Goal: Task Accomplishment & Management: Manage account settings

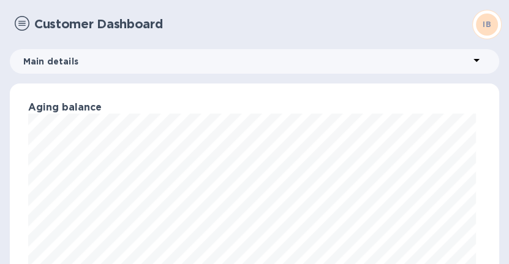
click at [20, 26] on img at bounding box center [22, 23] width 15 height 15
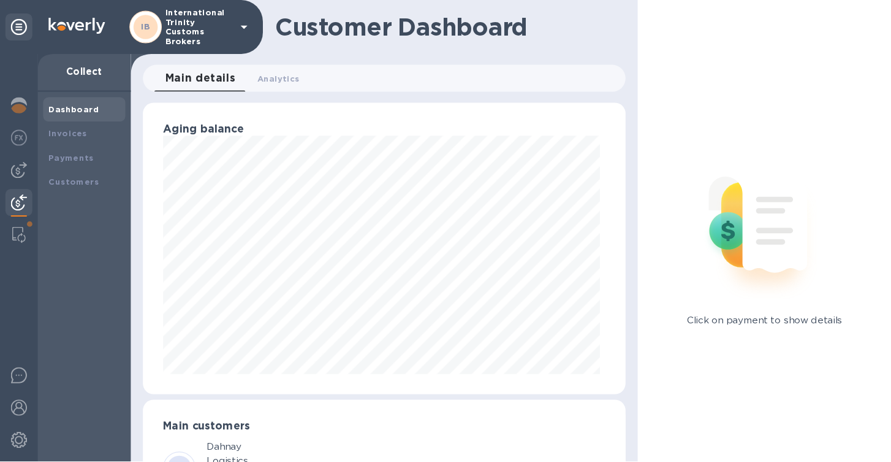
scroll to position [265, 488]
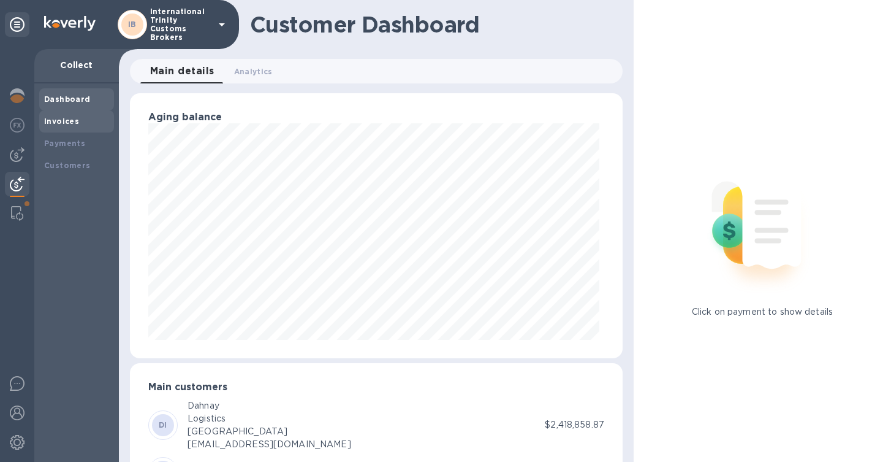
click at [58, 121] on b "Invoices" at bounding box center [61, 120] width 35 height 9
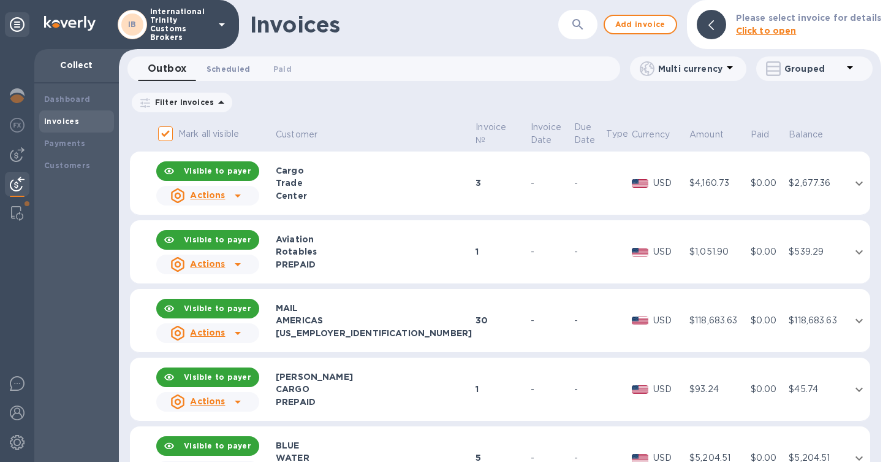
click at [223, 76] on button "Scheduled 0" at bounding box center [229, 68] width 64 height 25
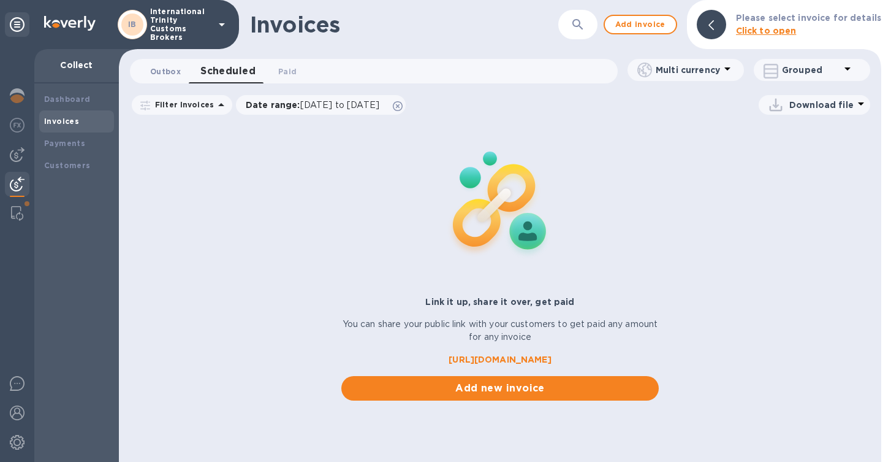
click at [166, 75] on span "Outbox 0" at bounding box center [165, 71] width 31 height 13
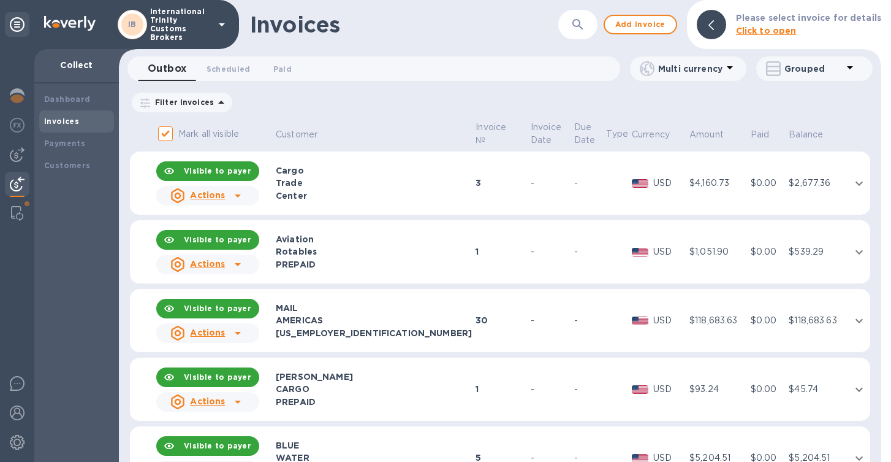
click at [416, 200] on div "Center" at bounding box center [374, 195] width 196 height 12
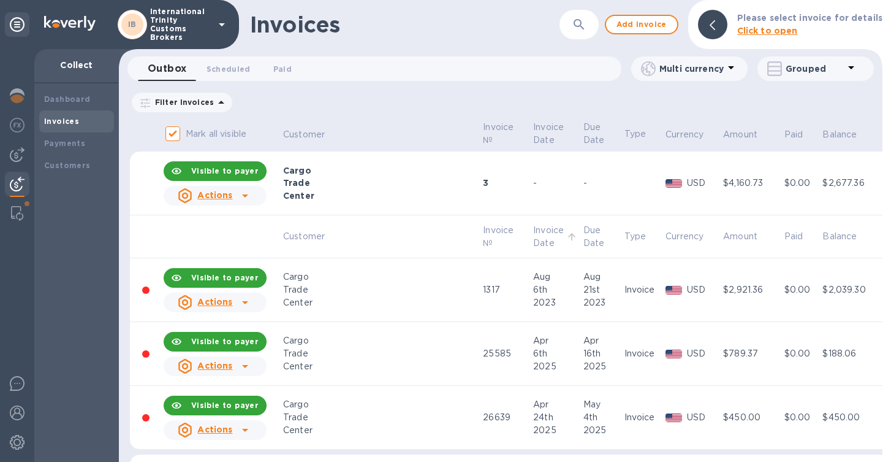
click at [509, 224] on p "Invoice Date" at bounding box center [548, 237] width 31 height 26
click at [364, 197] on div "Center" at bounding box center [381, 195] width 196 height 12
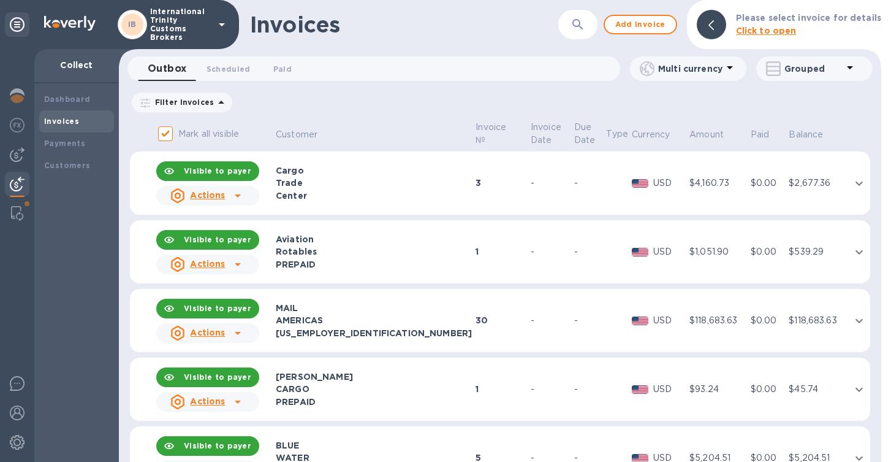
click at [332, 181] on div "Trade" at bounding box center [374, 183] width 196 height 12
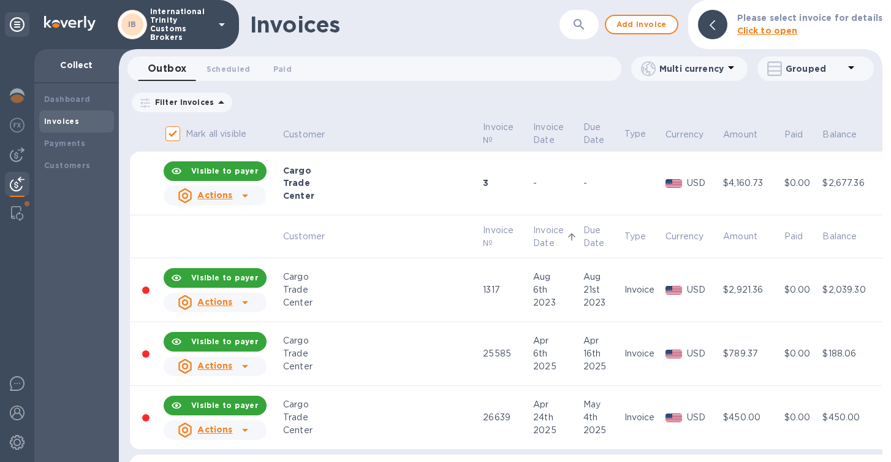
click at [206, 237] on td at bounding box center [222, 236] width 120 height 43
click at [213, 171] on b "Visible to payer" at bounding box center [224, 170] width 67 height 9
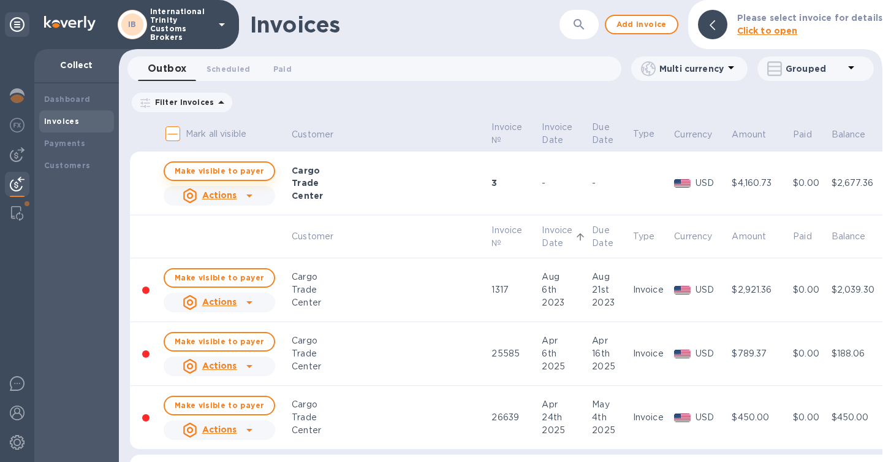
click at [215, 170] on span "Make visible to payer" at bounding box center [219, 171] width 89 height 8
checkbox input "true"
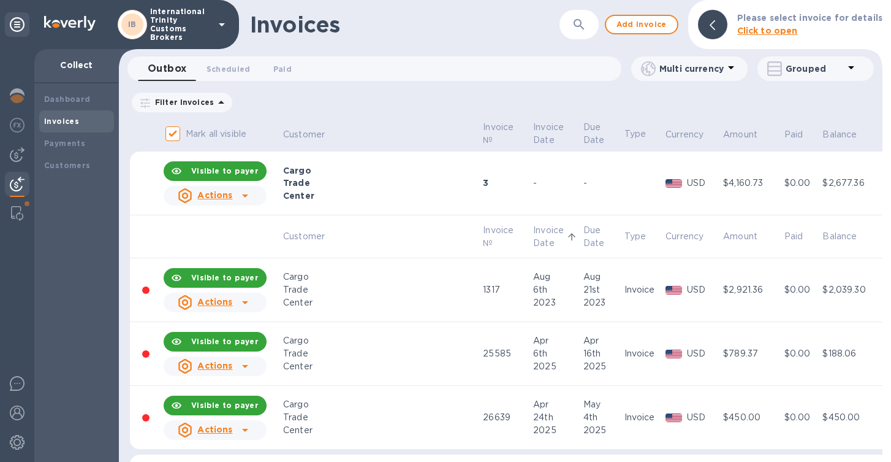
click at [220, 199] on u "Actions" at bounding box center [214, 195] width 35 height 10
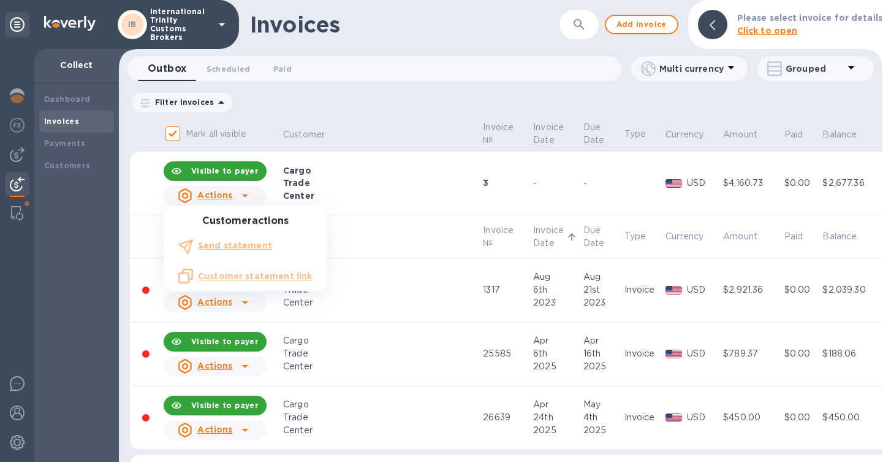
click at [412, 196] on div at bounding box center [445, 231] width 891 height 462
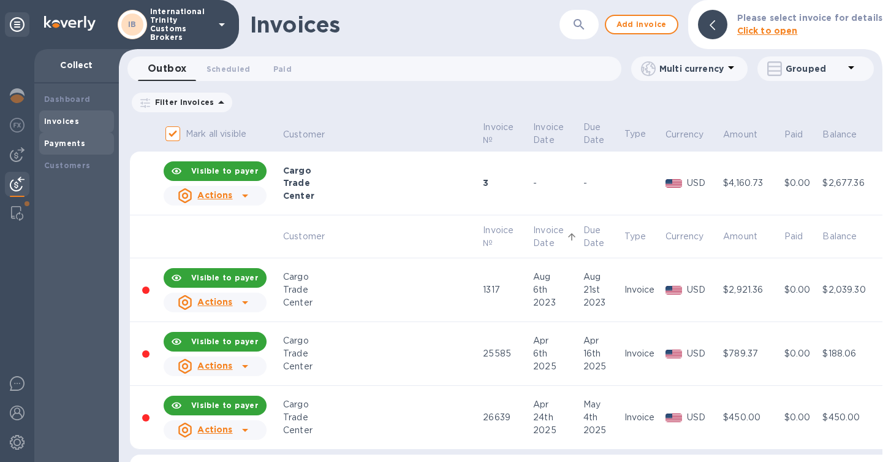
click at [64, 140] on b "Payments" at bounding box center [64, 143] width 41 height 9
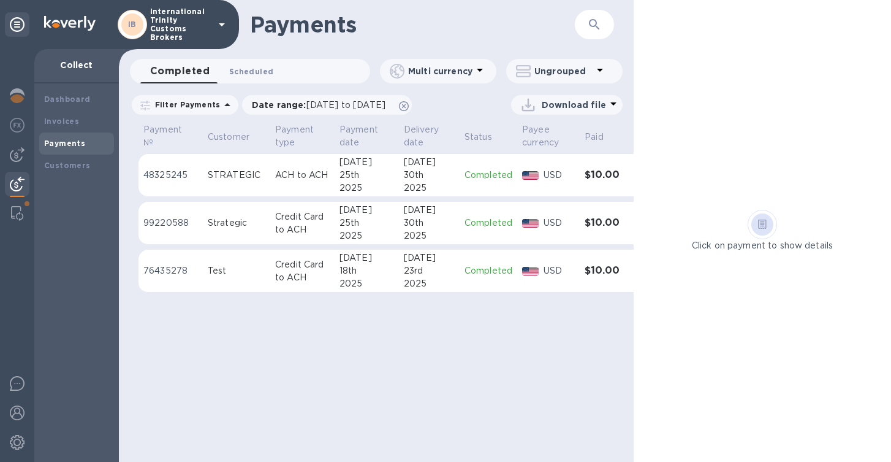
click at [250, 77] on span "Scheduled 0" at bounding box center [251, 71] width 44 height 13
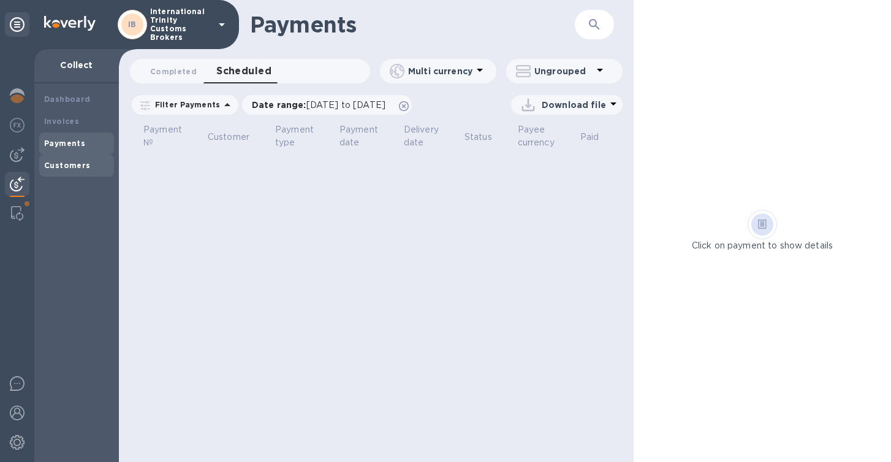
click at [64, 164] on b "Customers" at bounding box center [67, 165] width 47 height 9
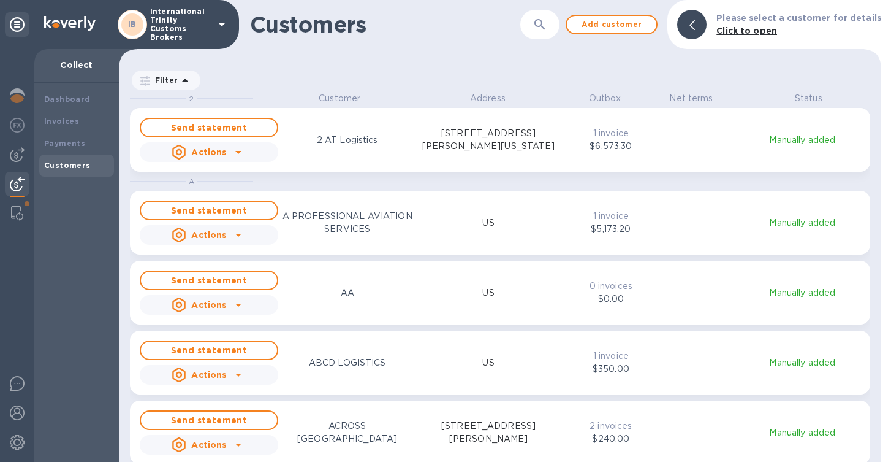
scroll to position [360, 758]
click at [21, 91] on img at bounding box center [17, 95] width 15 height 15
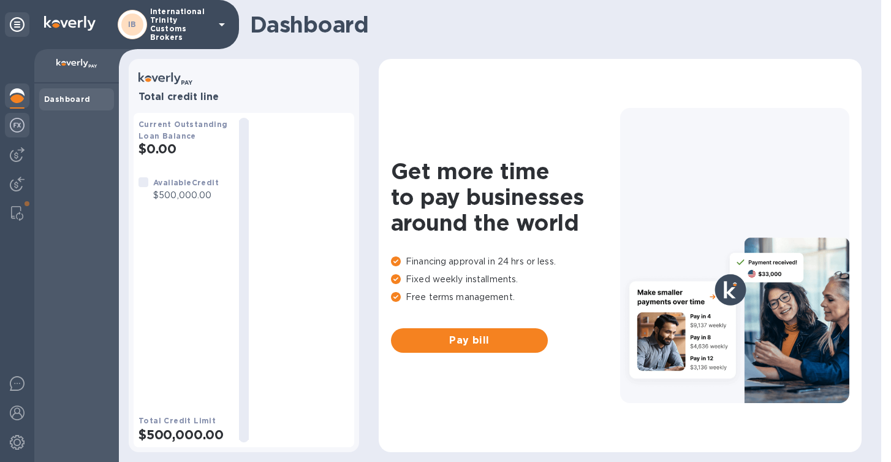
click at [20, 123] on img at bounding box center [17, 125] width 15 height 15
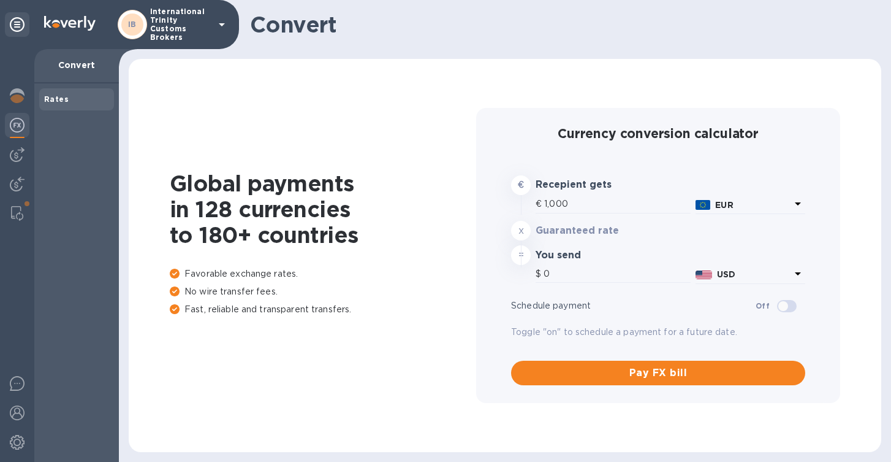
type input "1,176.17"
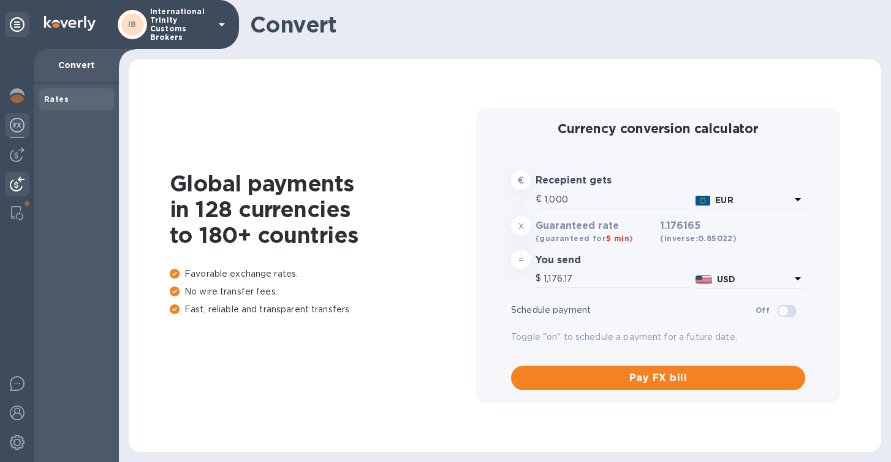
click at [29, 173] on div at bounding box center [17, 185] width 25 height 27
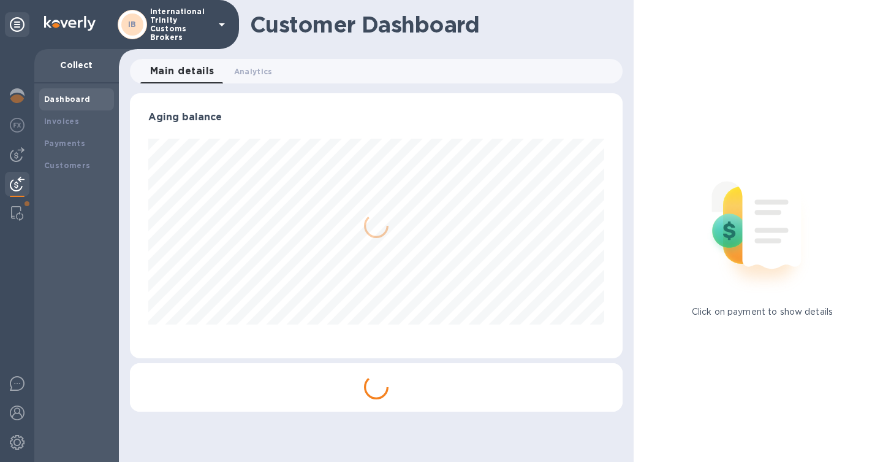
scroll to position [265, 493]
click at [20, 157] on img at bounding box center [17, 154] width 15 height 15
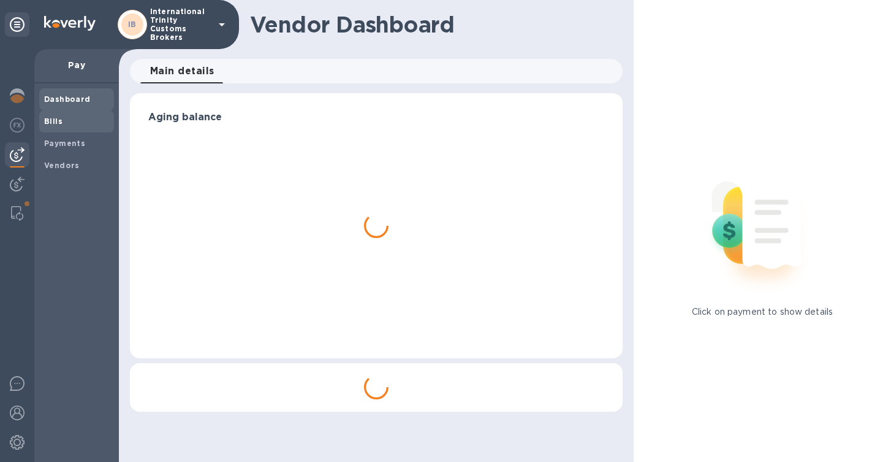
click at [77, 124] on span "Bills" at bounding box center [76, 121] width 65 height 12
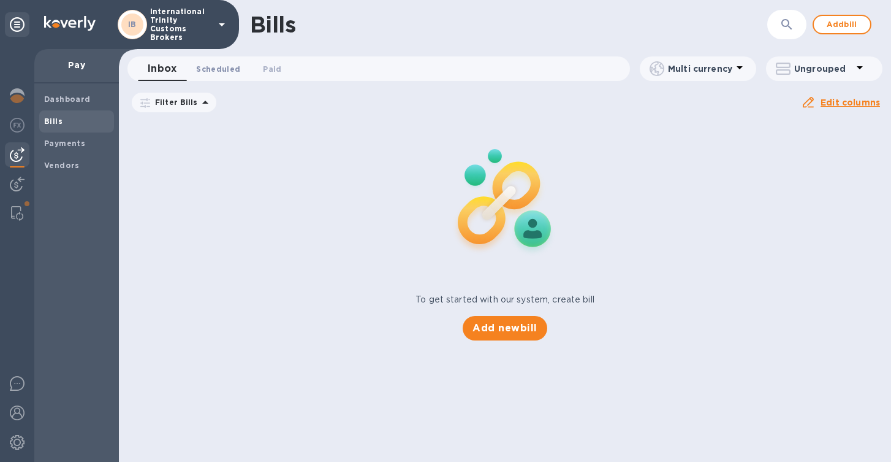
click at [221, 67] on span "Scheduled 0" at bounding box center [218, 69] width 44 height 13
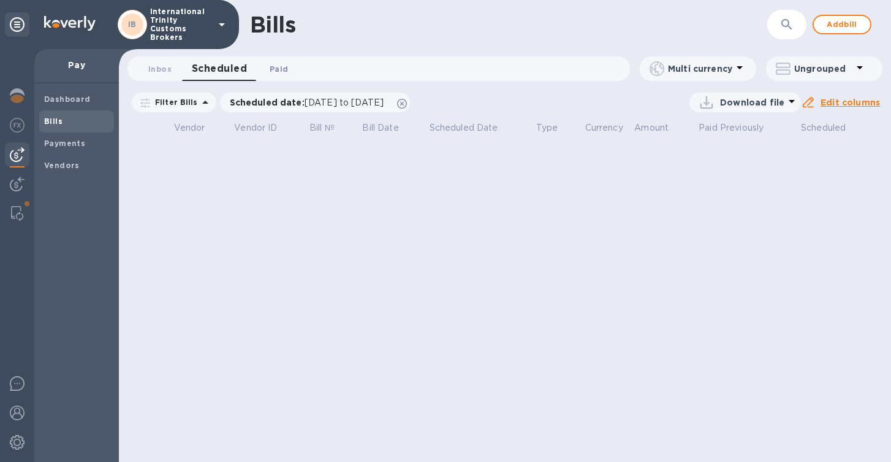
click at [274, 65] on span "Paid 0" at bounding box center [279, 69] width 18 height 13
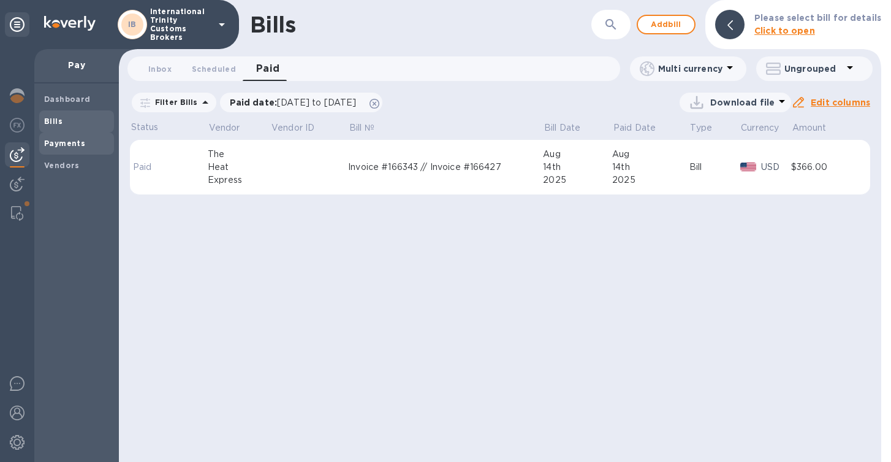
click at [47, 143] on b "Payments" at bounding box center [64, 143] width 41 height 9
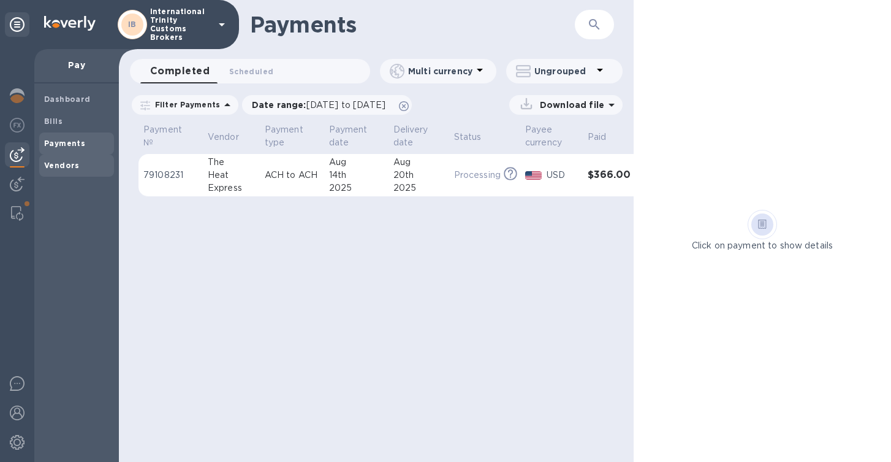
click at [53, 170] on span "Vendors" at bounding box center [62, 165] width 36 height 12
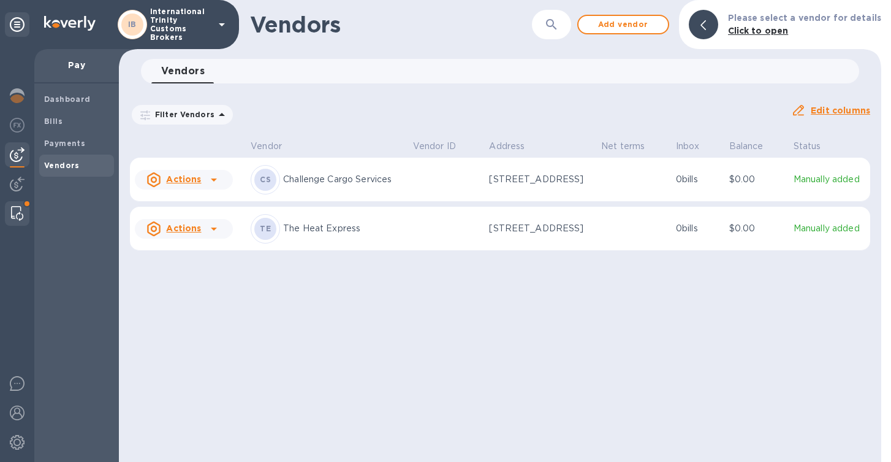
click at [15, 216] on img at bounding box center [17, 213] width 12 height 15
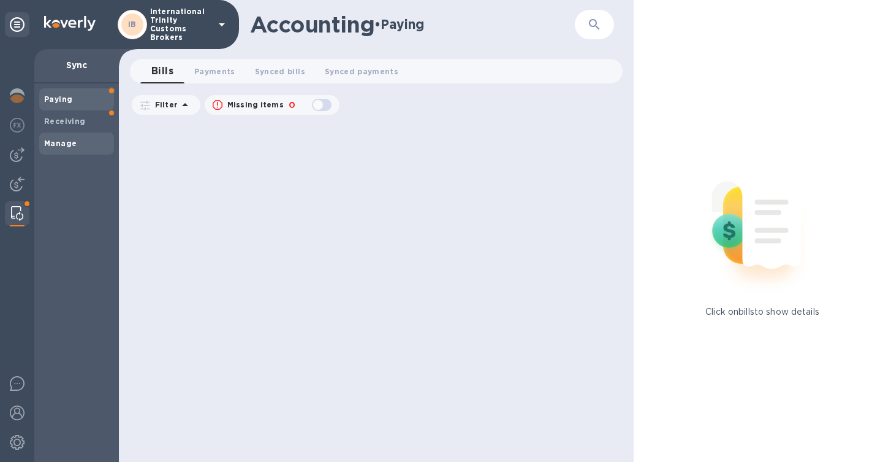
click at [86, 132] on div "Paying Receiving Manage" at bounding box center [76, 121] width 75 height 66
click at [90, 150] on div "Manage" at bounding box center [76, 143] width 75 height 22
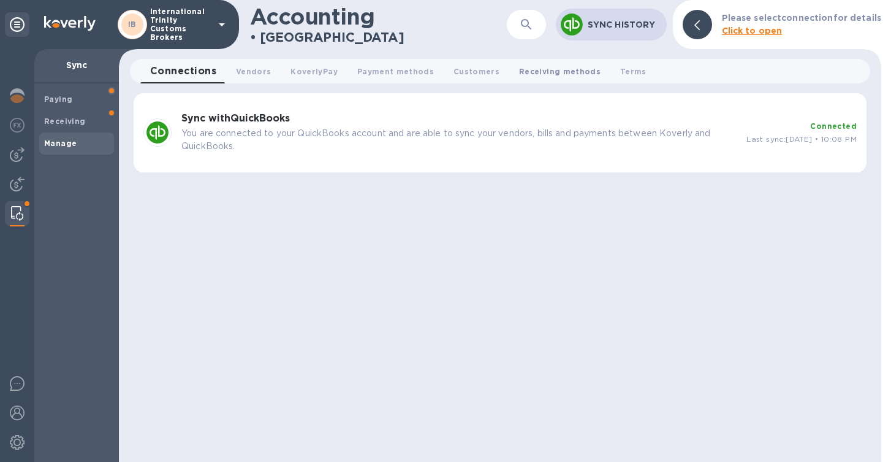
click at [509, 72] on span "Receiving methods 0" at bounding box center [560, 71] width 82 height 13
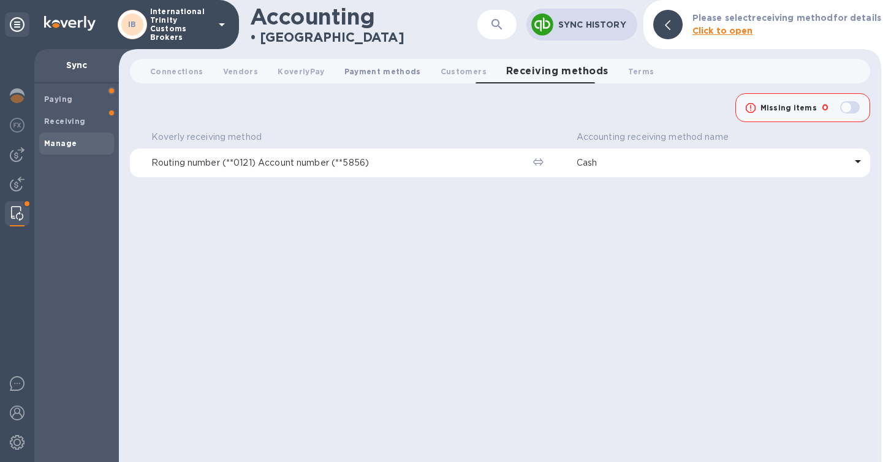
click at [357, 69] on span "Payment methods 0" at bounding box center [383, 71] width 77 height 13
